Goal: Task Accomplishment & Management: Use online tool/utility

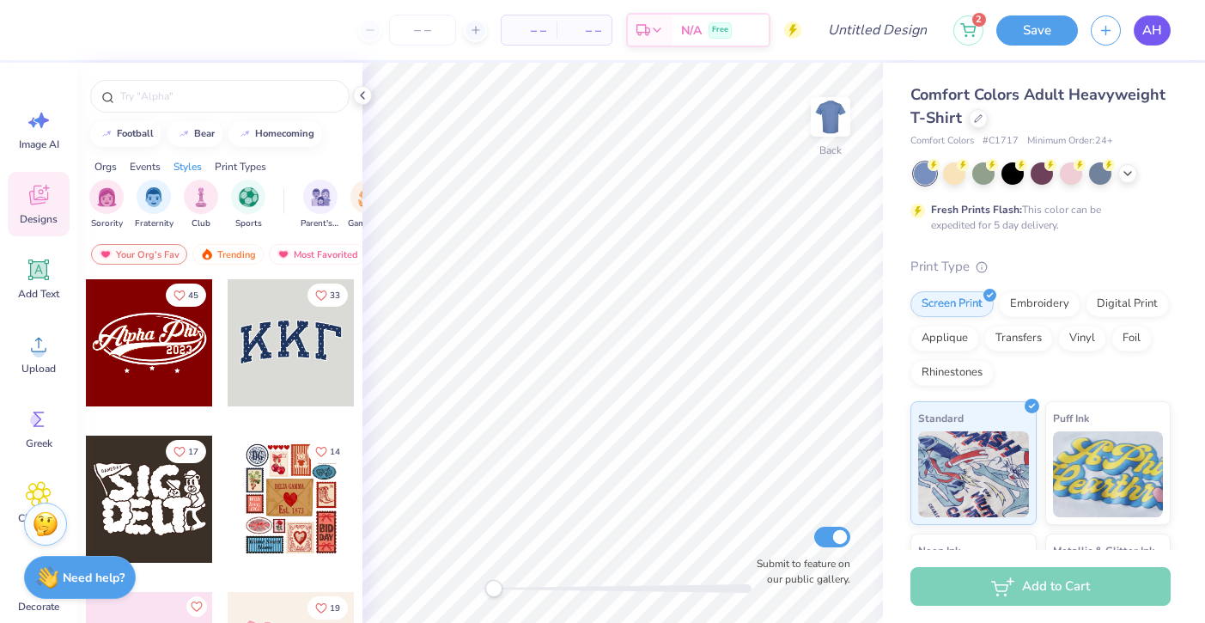
click at [1150, 34] on span "AH" at bounding box center [1152, 31] width 20 height 20
click at [1138, 34] on link "AH" at bounding box center [1152, 30] width 37 height 30
click at [1152, 27] on span "AH" at bounding box center [1152, 31] width 20 height 20
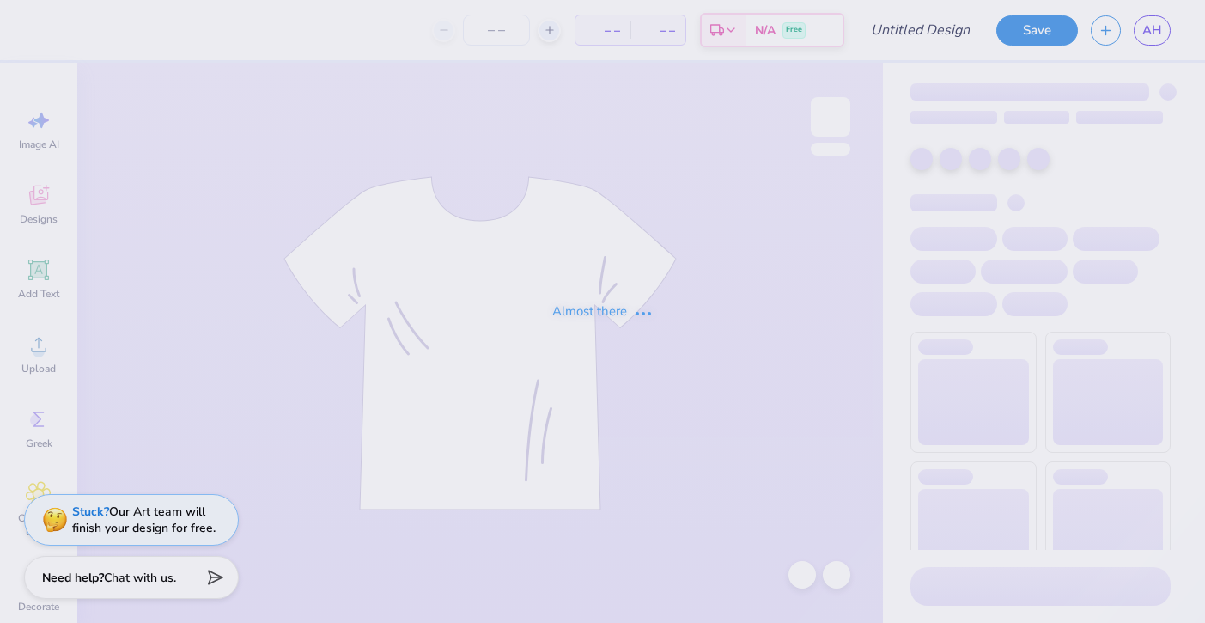
type input "exec mock neck"
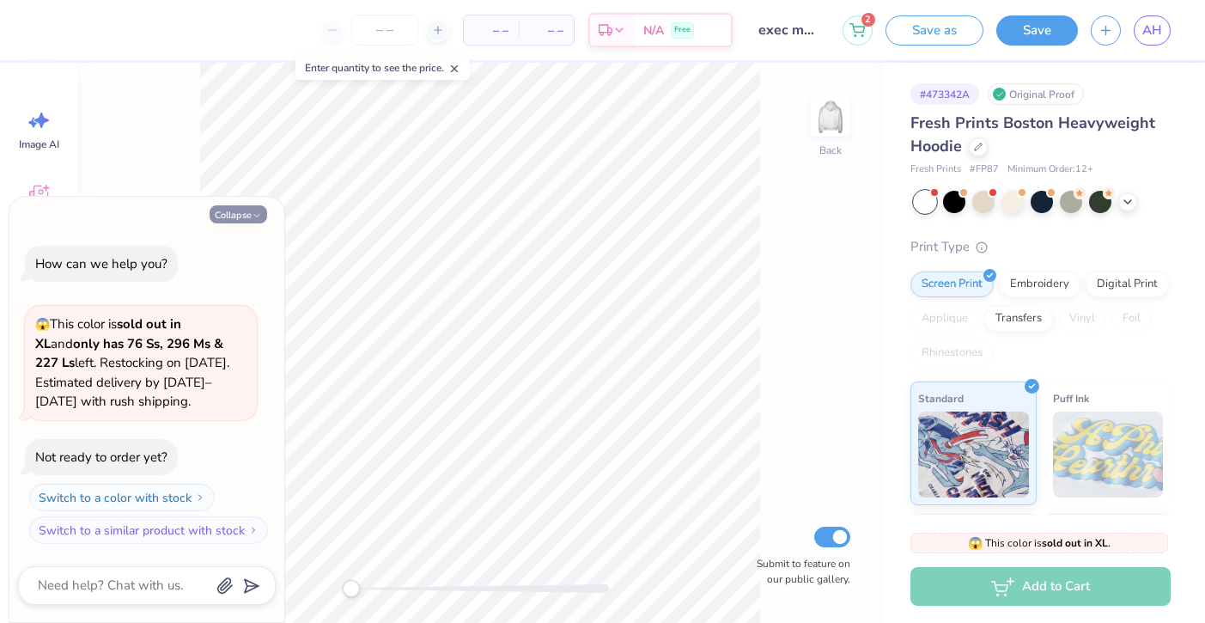
click at [243, 218] on button "Collapse" at bounding box center [239, 214] width 58 height 18
type textarea "x"
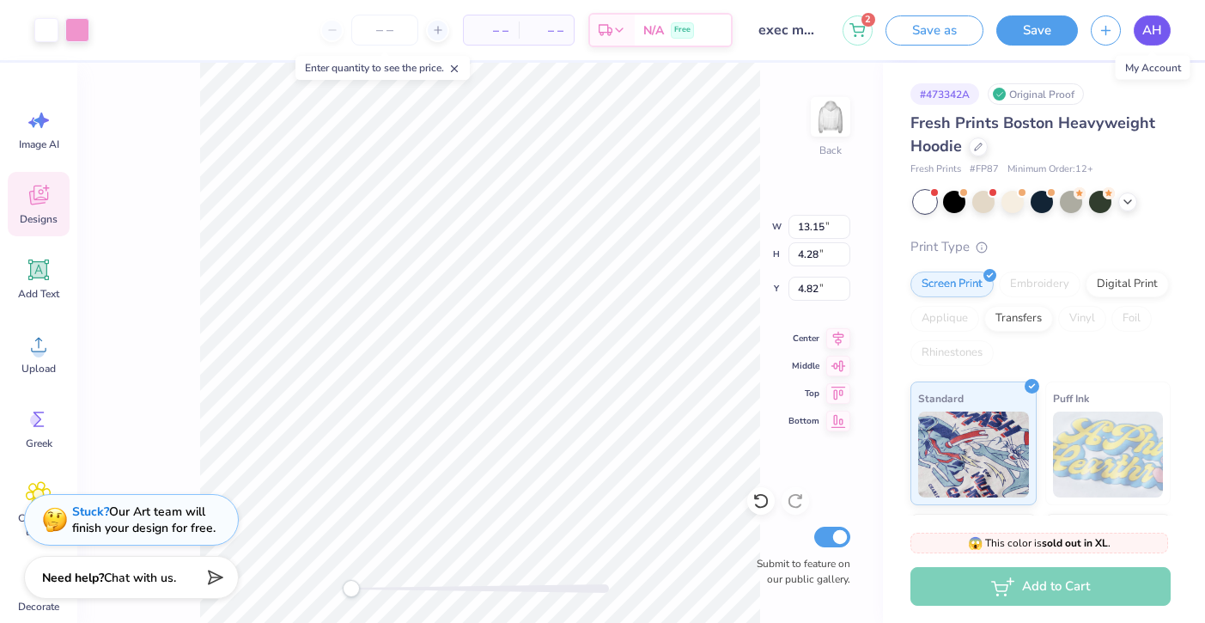
click at [1156, 27] on span "AH" at bounding box center [1152, 31] width 20 height 20
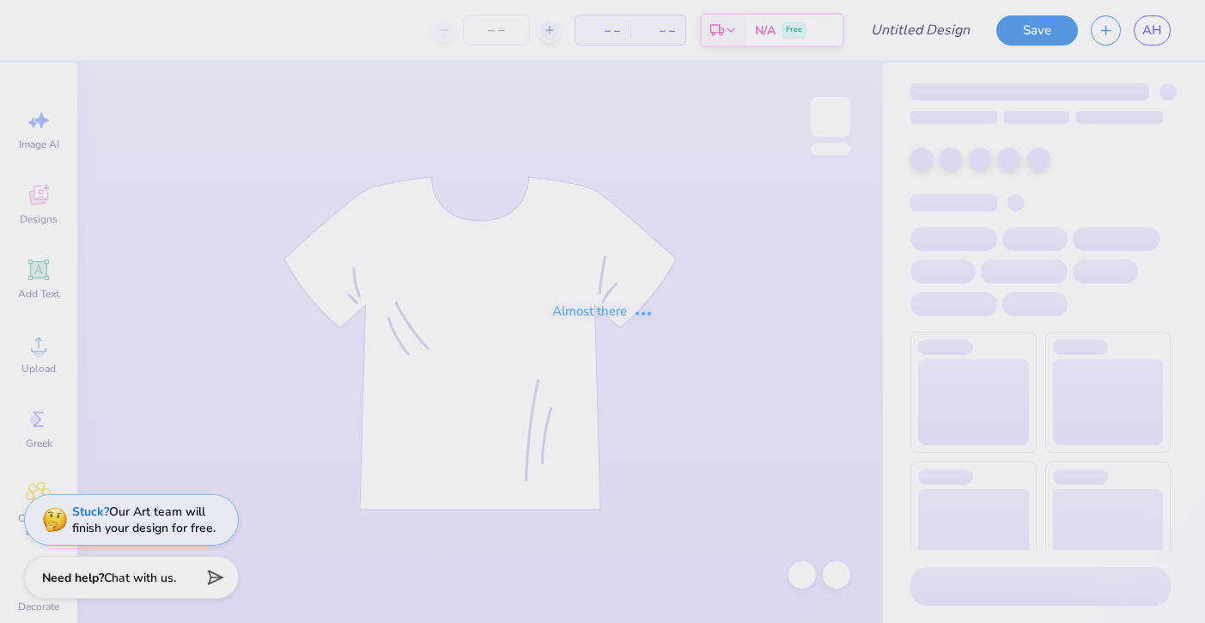
type input "crewneck"
type input "12"
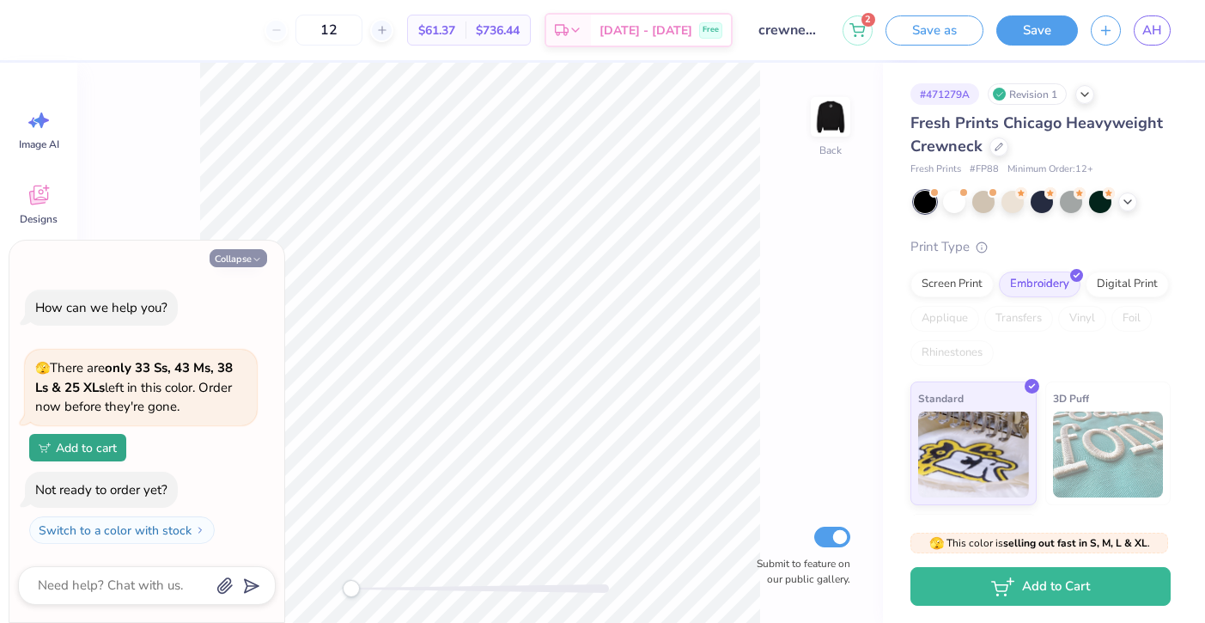
click at [234, 259] on button "Collapse" at bounding box center [239, 258] width 58 height 18
type textarea "x"
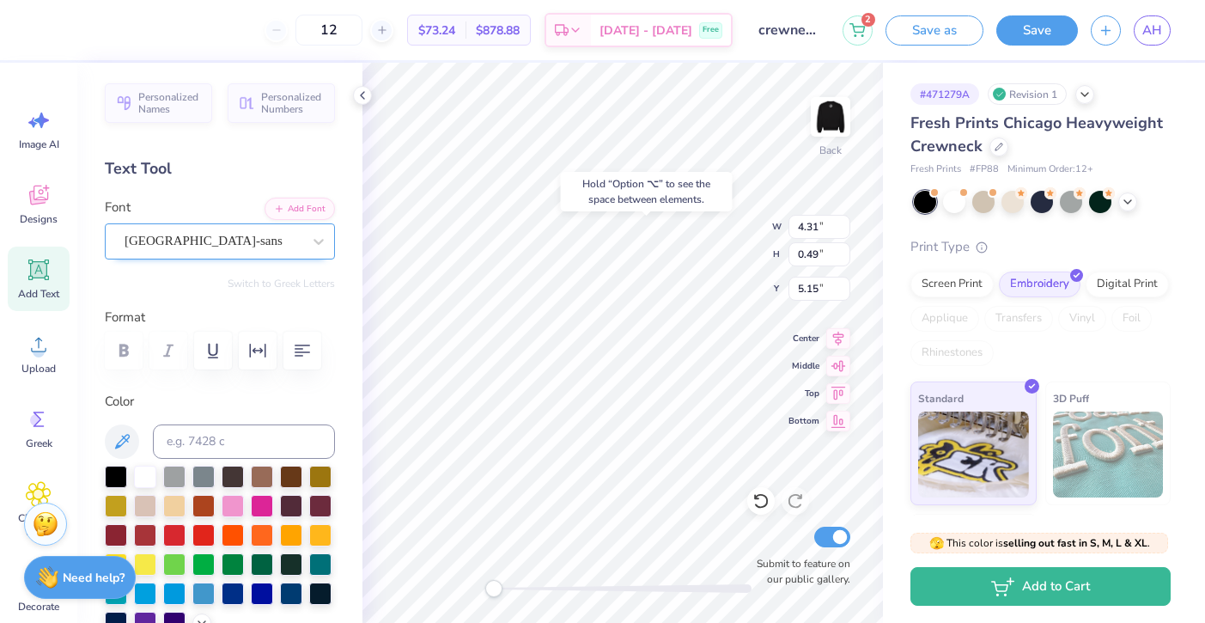
click at [271, 240] on div "cafe de paris-sans" at bounding box center [213, 241] width 180 height 27
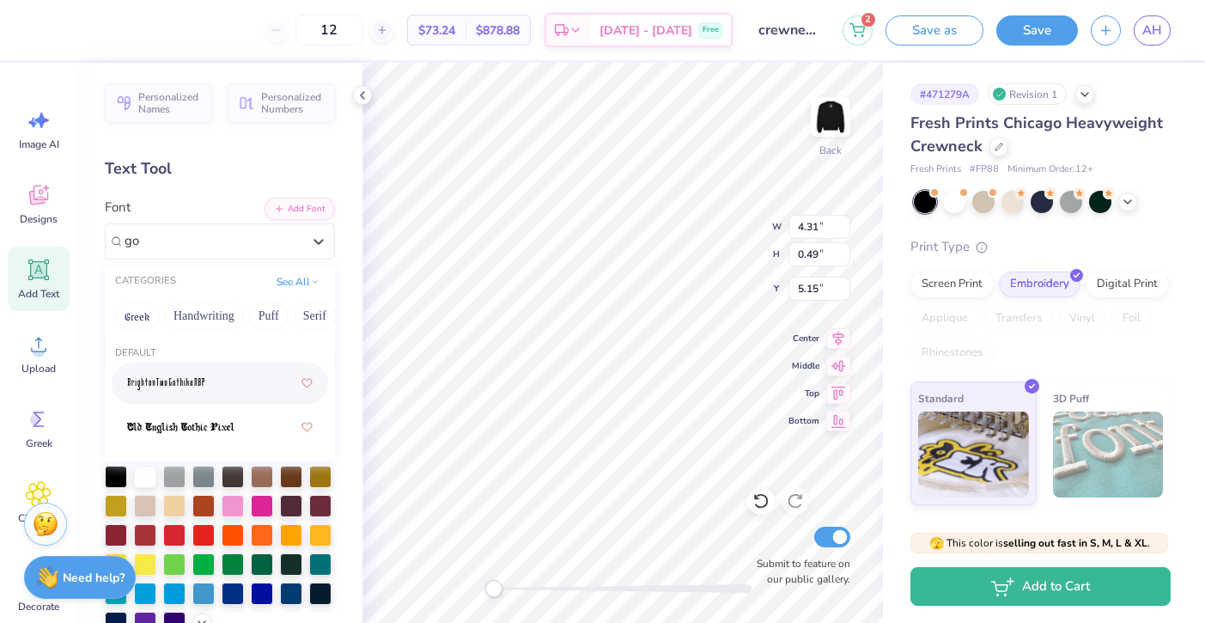
type input "g"
click at [154, 395] on div at bounding box center [220, 383] width 186 height 31
type input "futur"
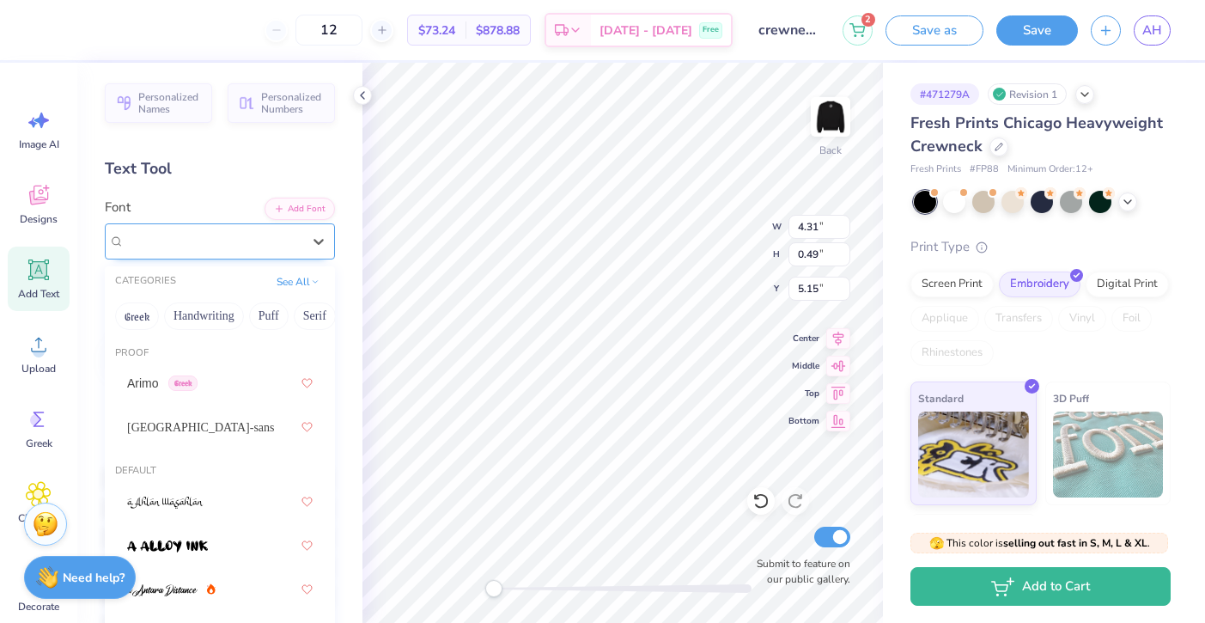
click at [232, 233] on div "Futuristic" at bounding box center [213, 241] width 180 height 27
click at [240, 417] on div "cafe de paris-sans" at bounding box center [220, 426] width 186 height 31
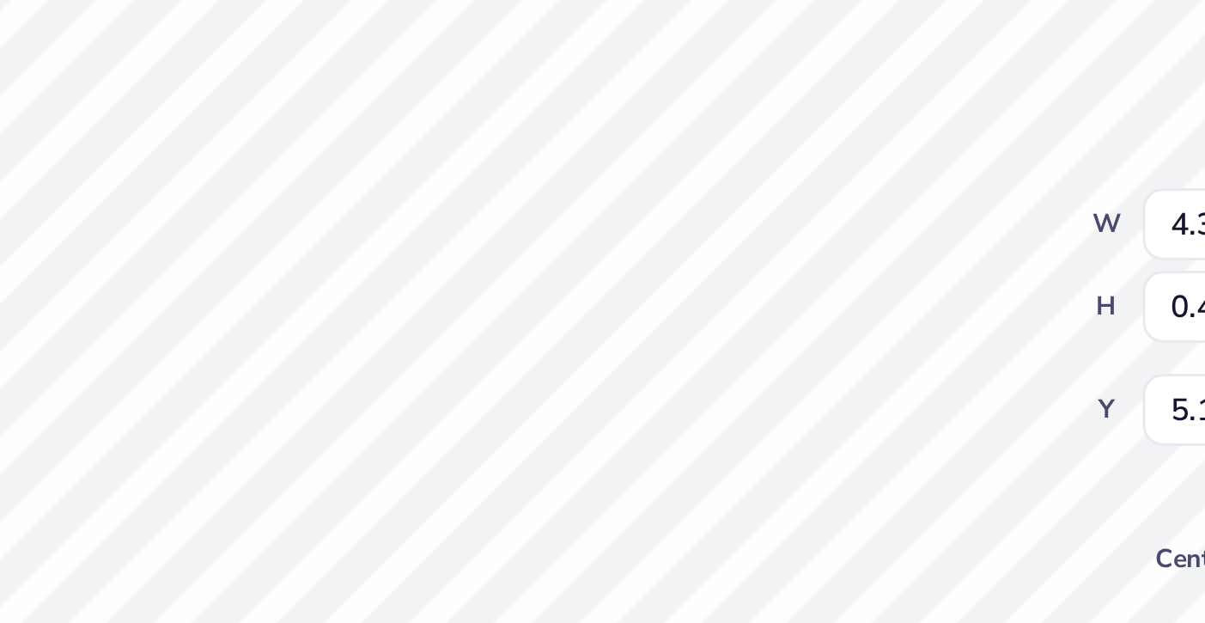
type textarea "club skating"
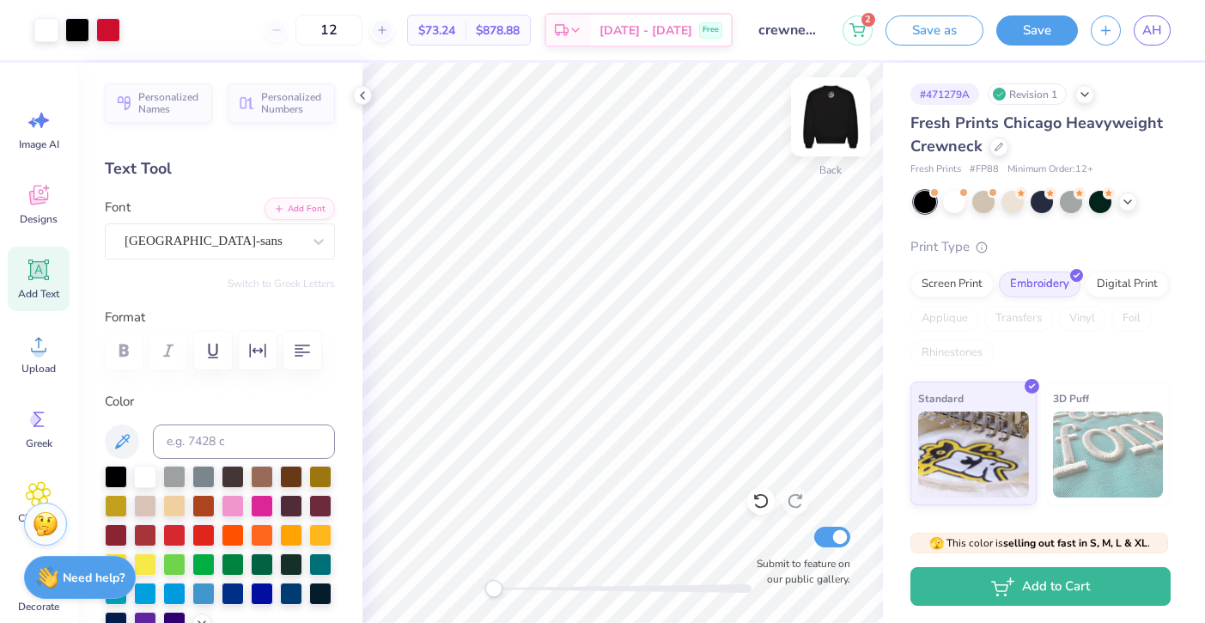
click at [836, 108] on img at bounding box center [830, 116] width 69 height 69
click at [827, 109] on img at bounding box center [830, 116] width 69 height 69
click at [832, 112] on img at bounding box center [830, 116] width 69 height 69
click at [832, 113] on img at bounding box center [830, 116] width 69 height 69
click at [1011, 34] on button "Save" at bounding box center [1037, 28] width 82 height 30
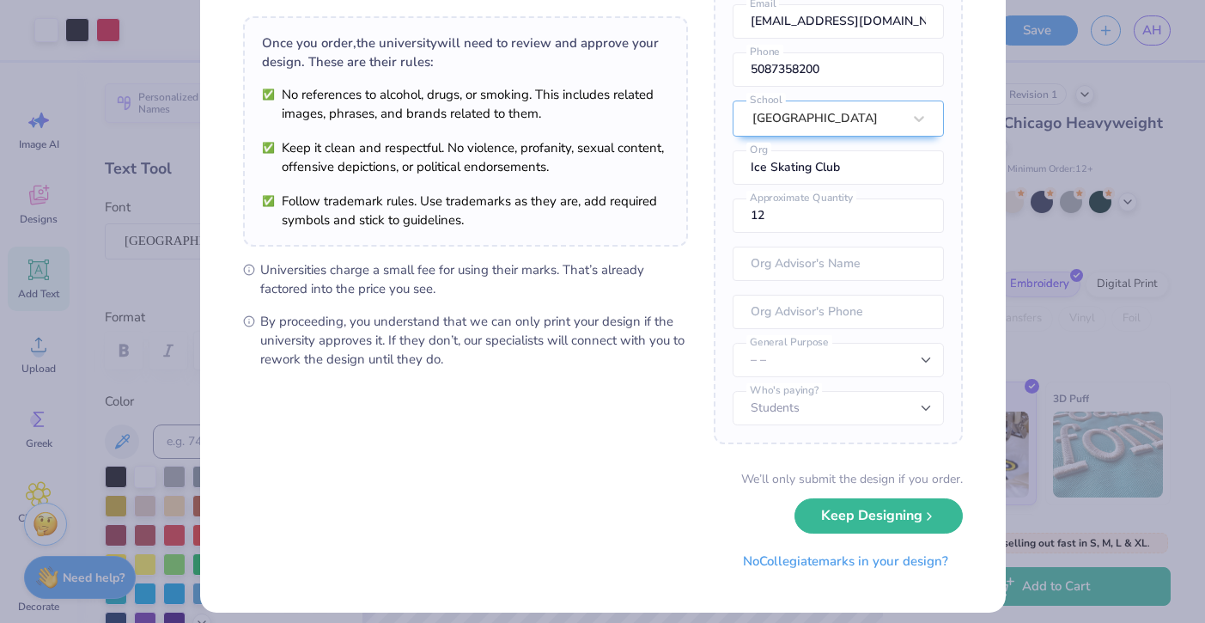
scroll to position [121, 0]
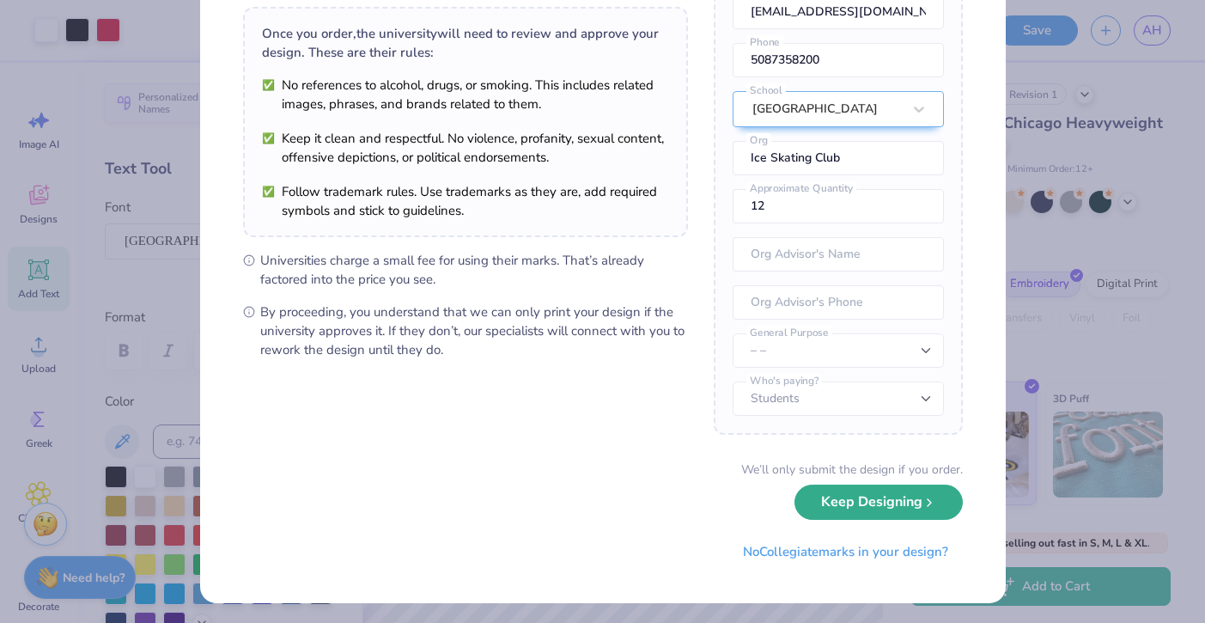
click at [911, 511] on button "Keep Designing" at bounding box center [879, 501] width 168 height 35
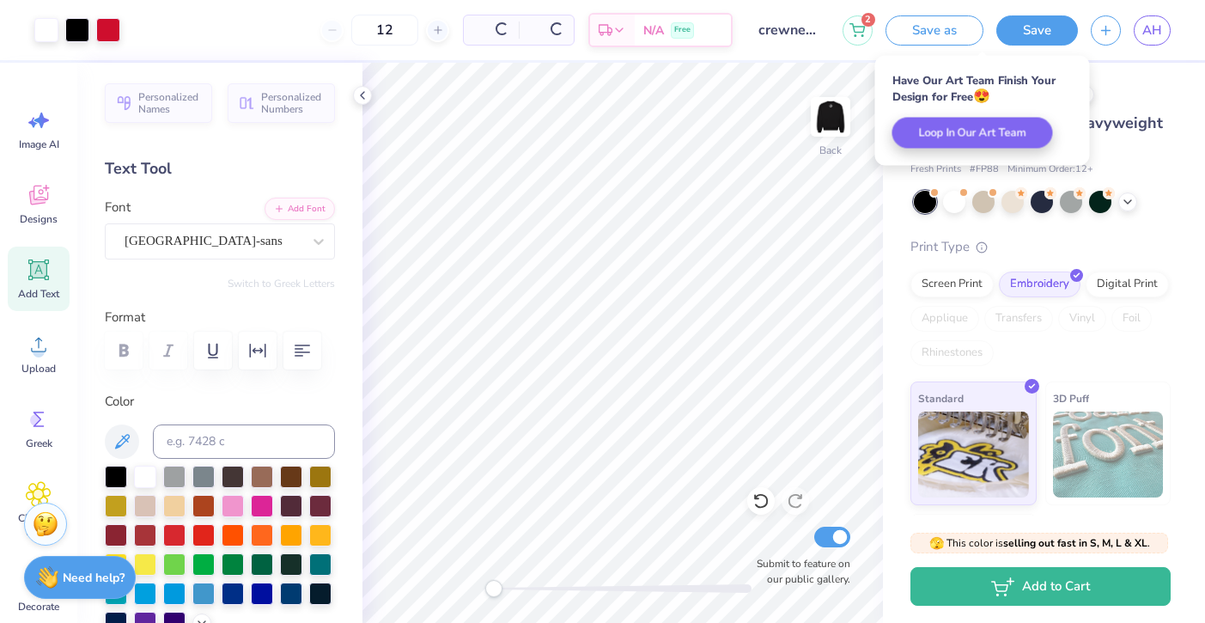
scroll to position [0, 0]
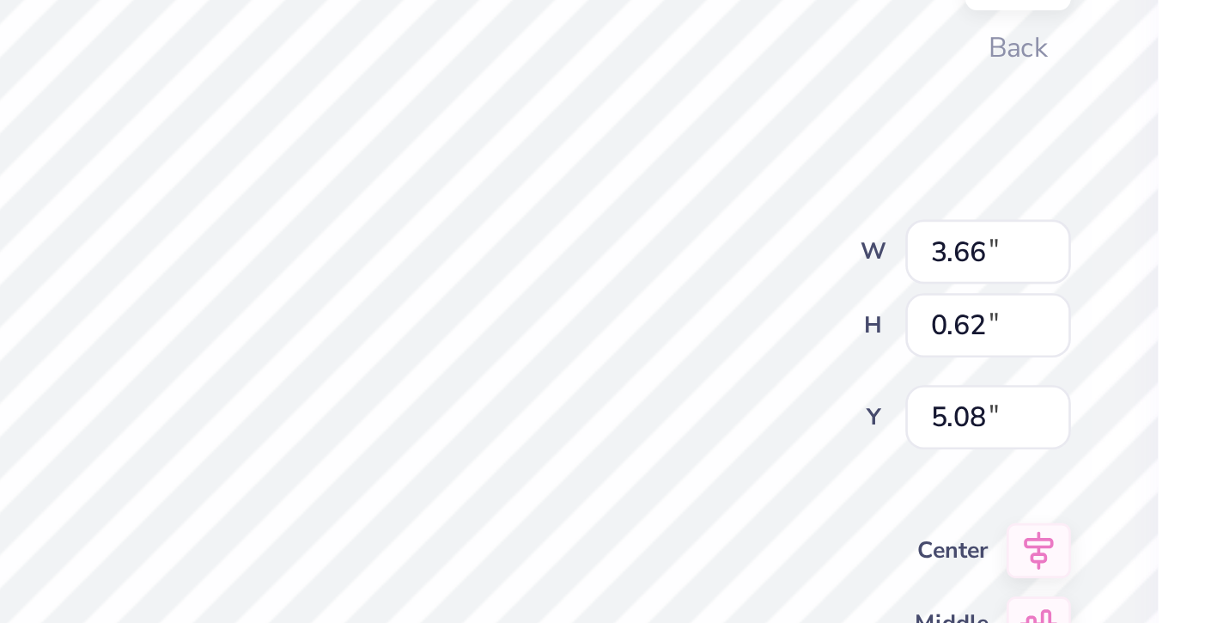
type input "2.53"
type input "1.87"
type input "3.00"
type input "3.81"
type input "2.59"
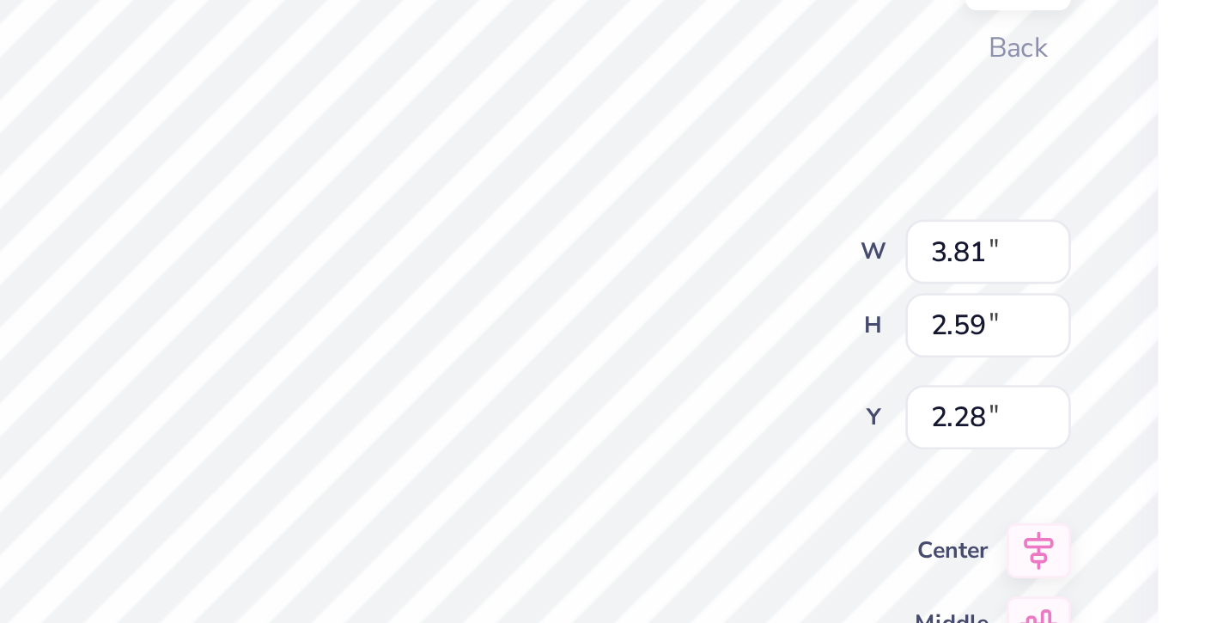
type input "3.00"
type input "3.53"
type input "2.40"
type input "3.00"
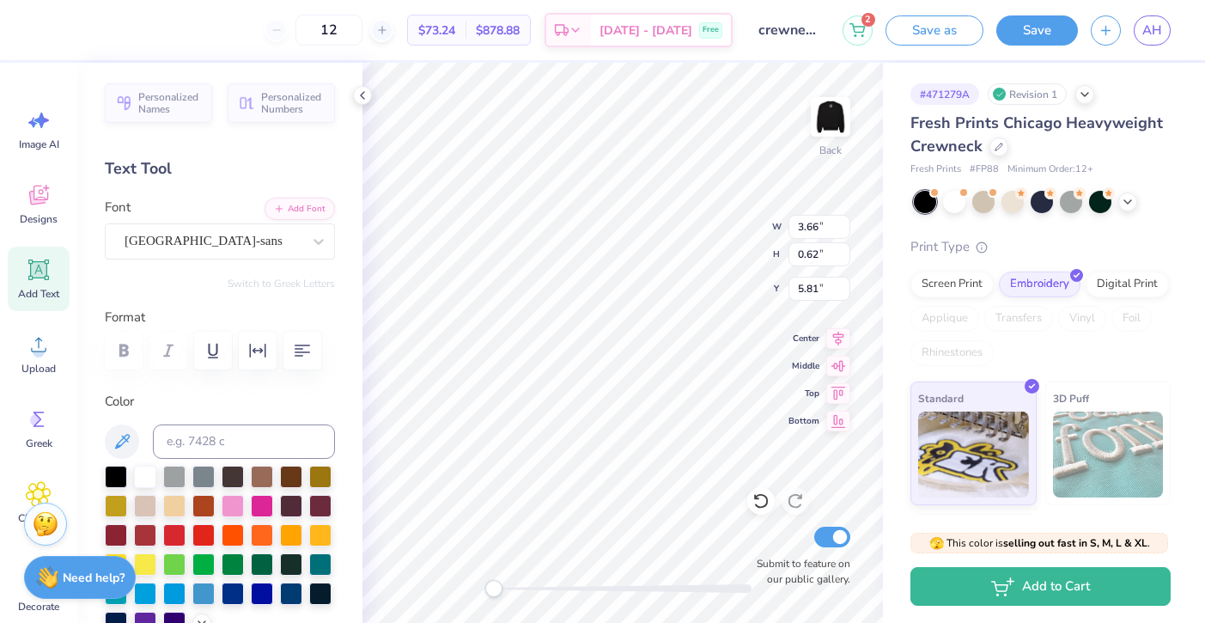
click at [708, 221] on div "Back W 3.66 3.66 " H 0.62 0.62 " Y 5.81 5.81 " Center Middle Top Bottom Submit …" at bounding box center [622, 343] width 521 height 560
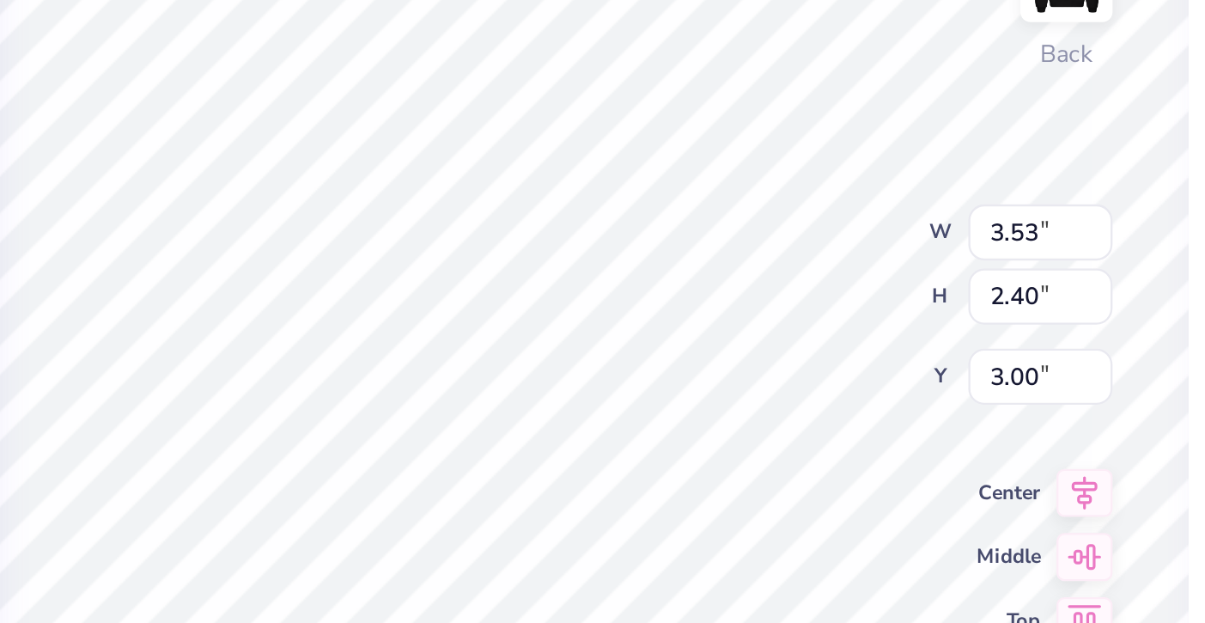
type input "3.13"
type input "2.12"
type input "3.00"
type input "3.66"
type input "0.62"
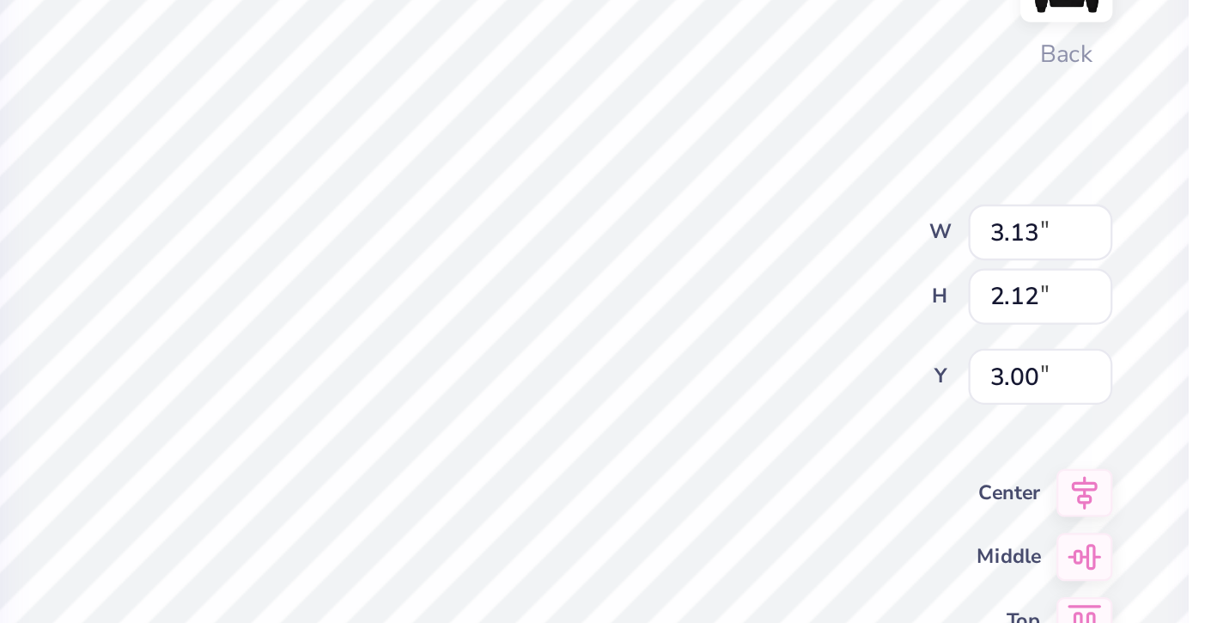
type input "5.81"
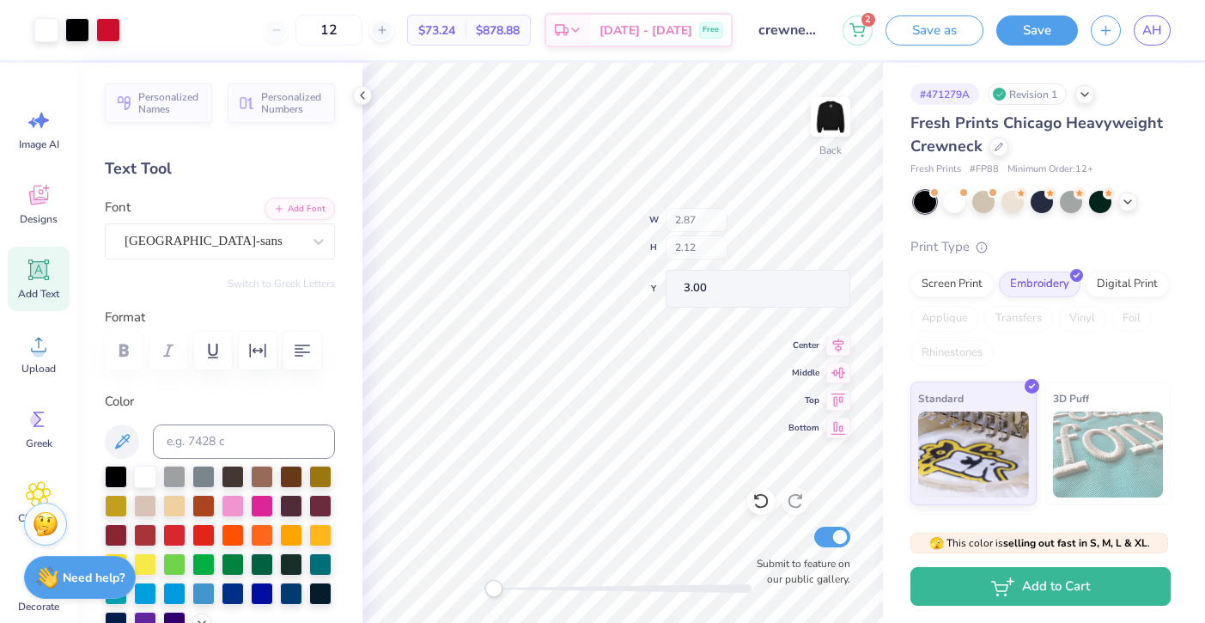
click at [717, 219] on div "Back W 2.87 H 2.12 Y 3.00 Center Middle Top Bottom Submit to feature on our pub…" at bounding box center [622, 343] width 521 height 560
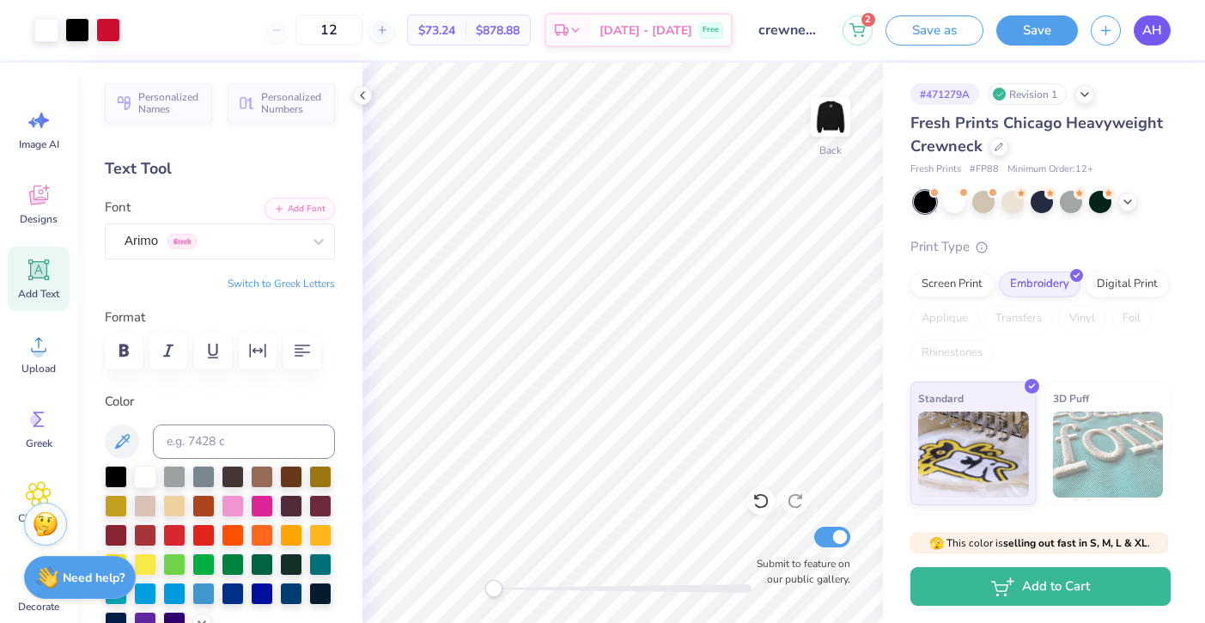
click at [1167, 37] on link "AH" at bounding box center [1152, 30] width 37 height 30
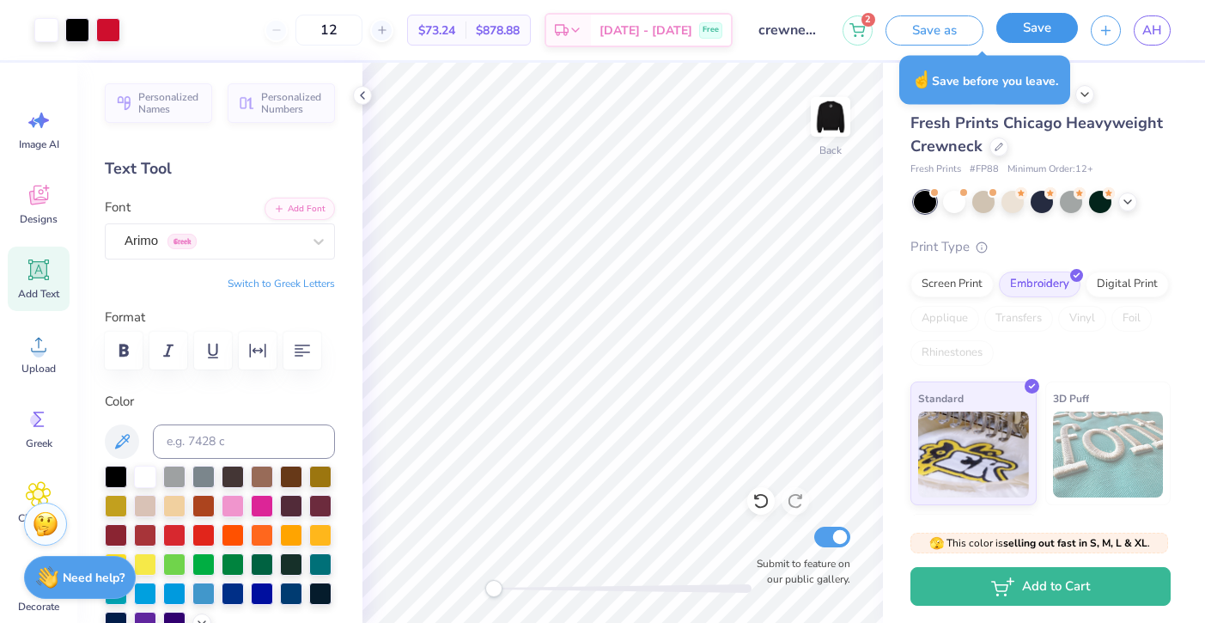
click at [1040, 26] on button "Save" at bounding box center [1037, 28] width 82 height 30
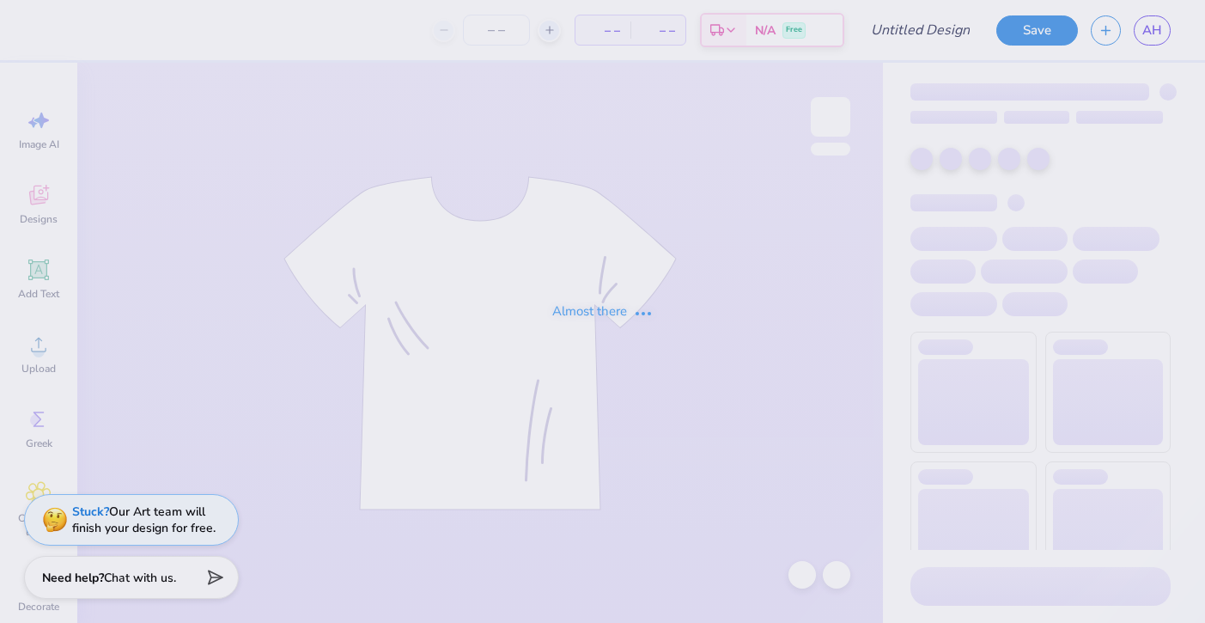
type input "crewneck"
type input "12"
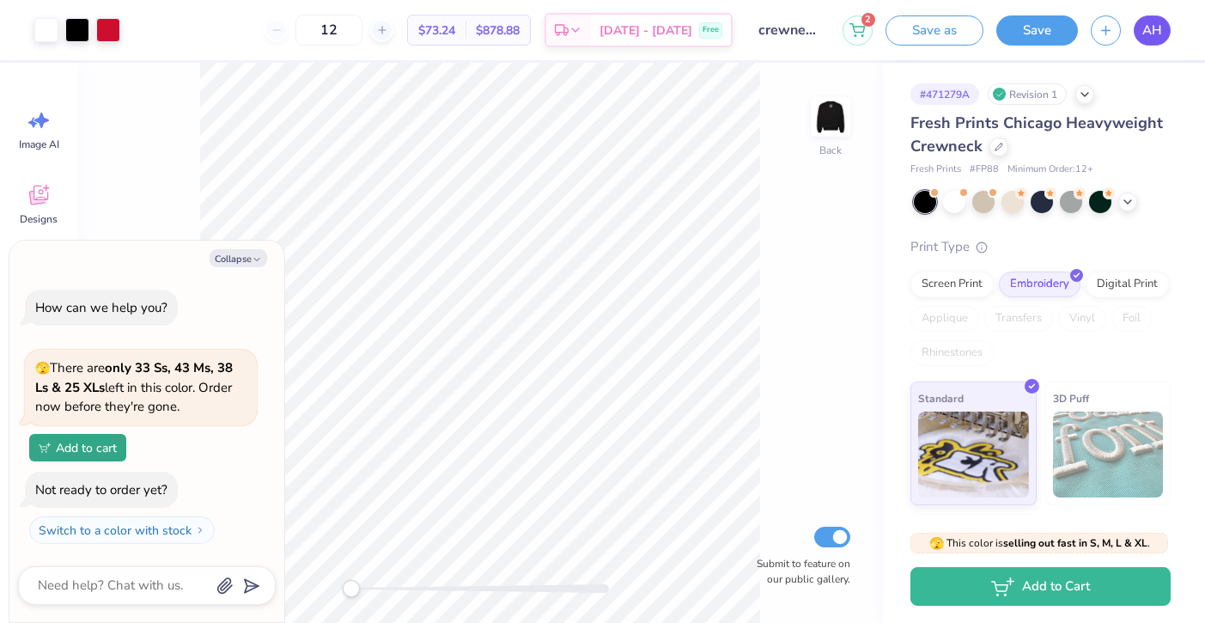
click at [1148, 41] on link "AH" at bounding box center [1152, 30] width 37 height 30
